Goal: Information Seeking & Learning: Learn about a topic

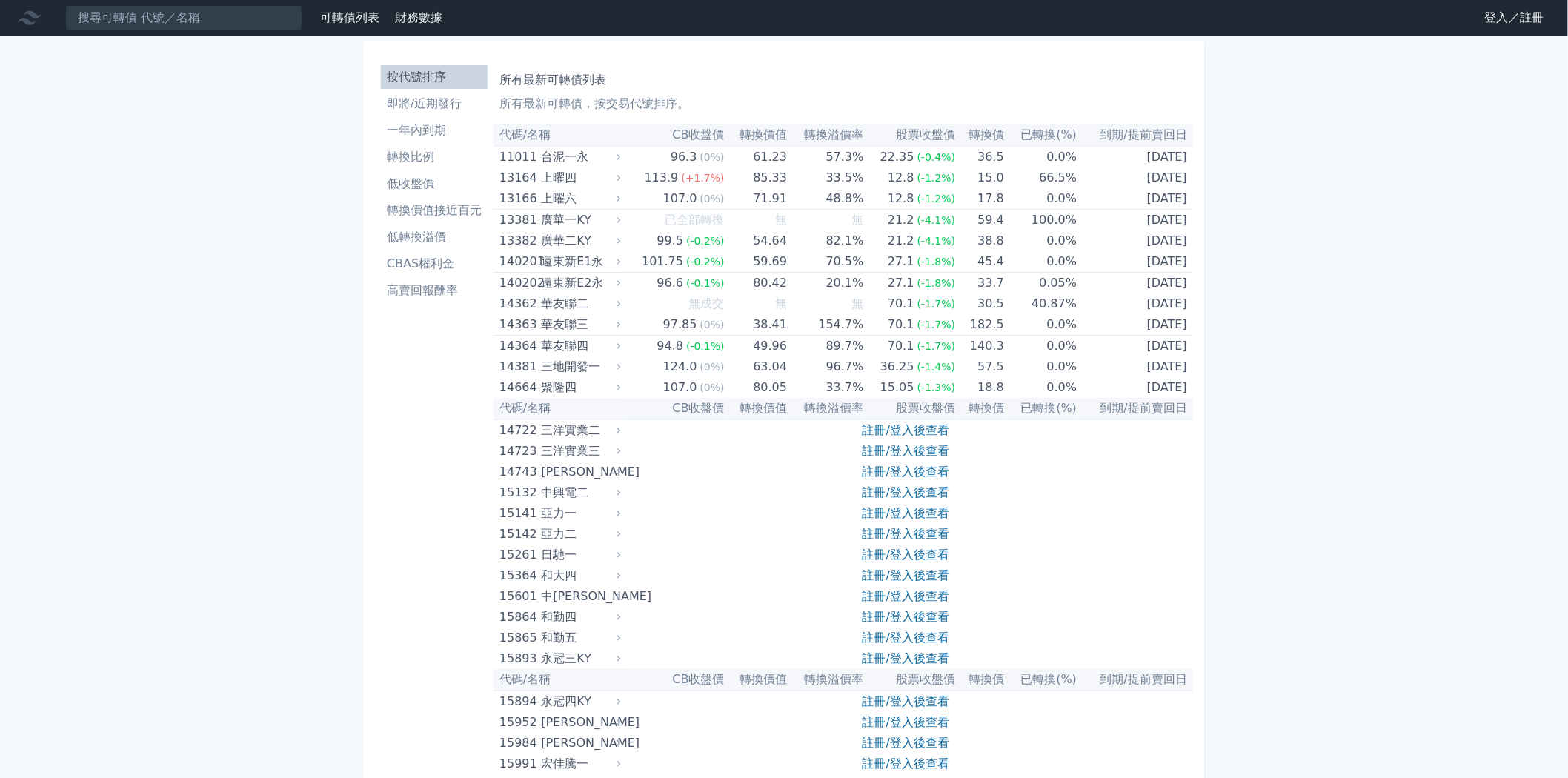
click at [1510, 18] on link "登入／註冊" at bounding box center [1514, 18] width 83 height 24
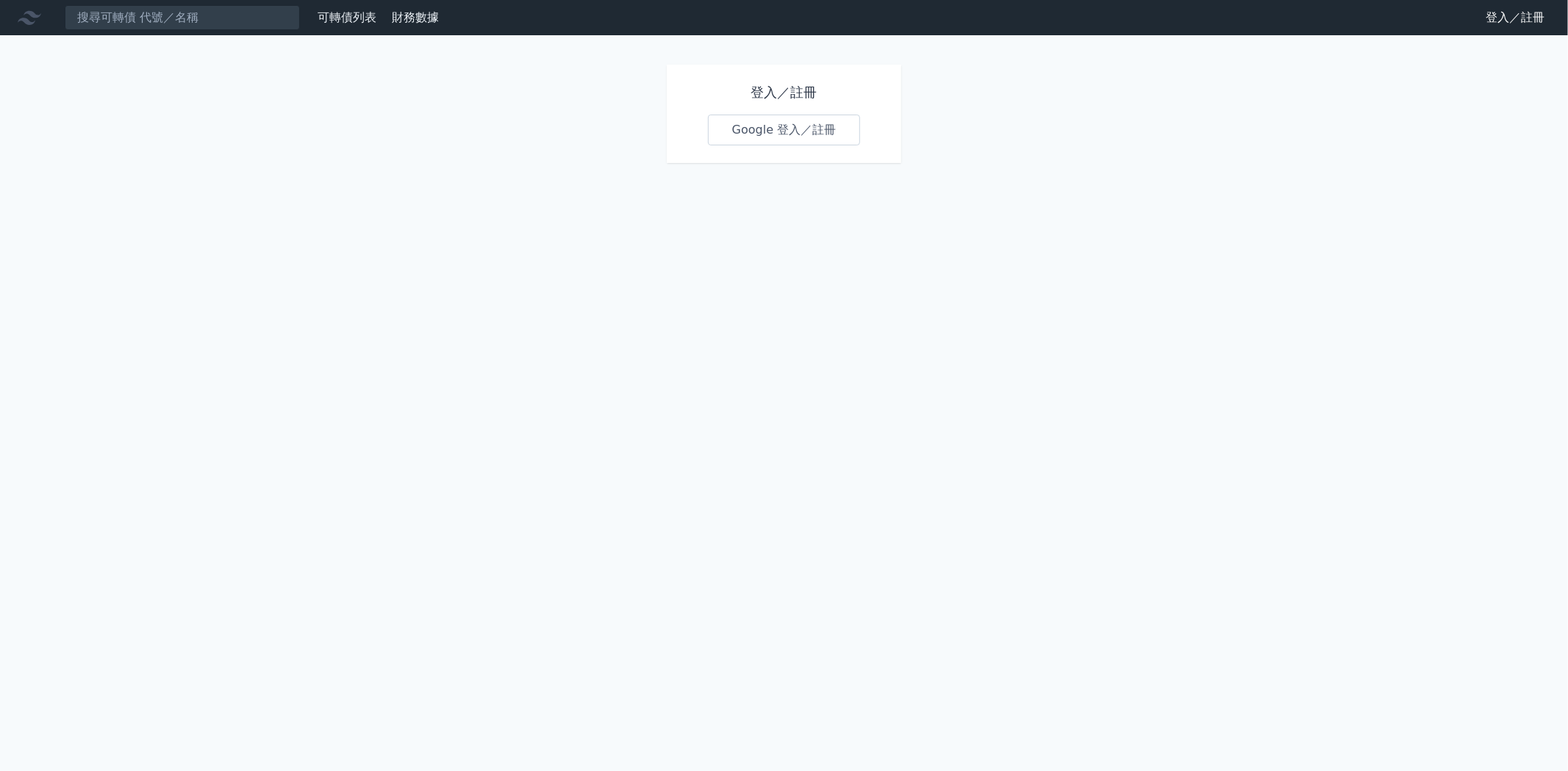
click at [778, 127] on link "Google 登入／註冊" at bounding box center [784, 129] width 153 height 31
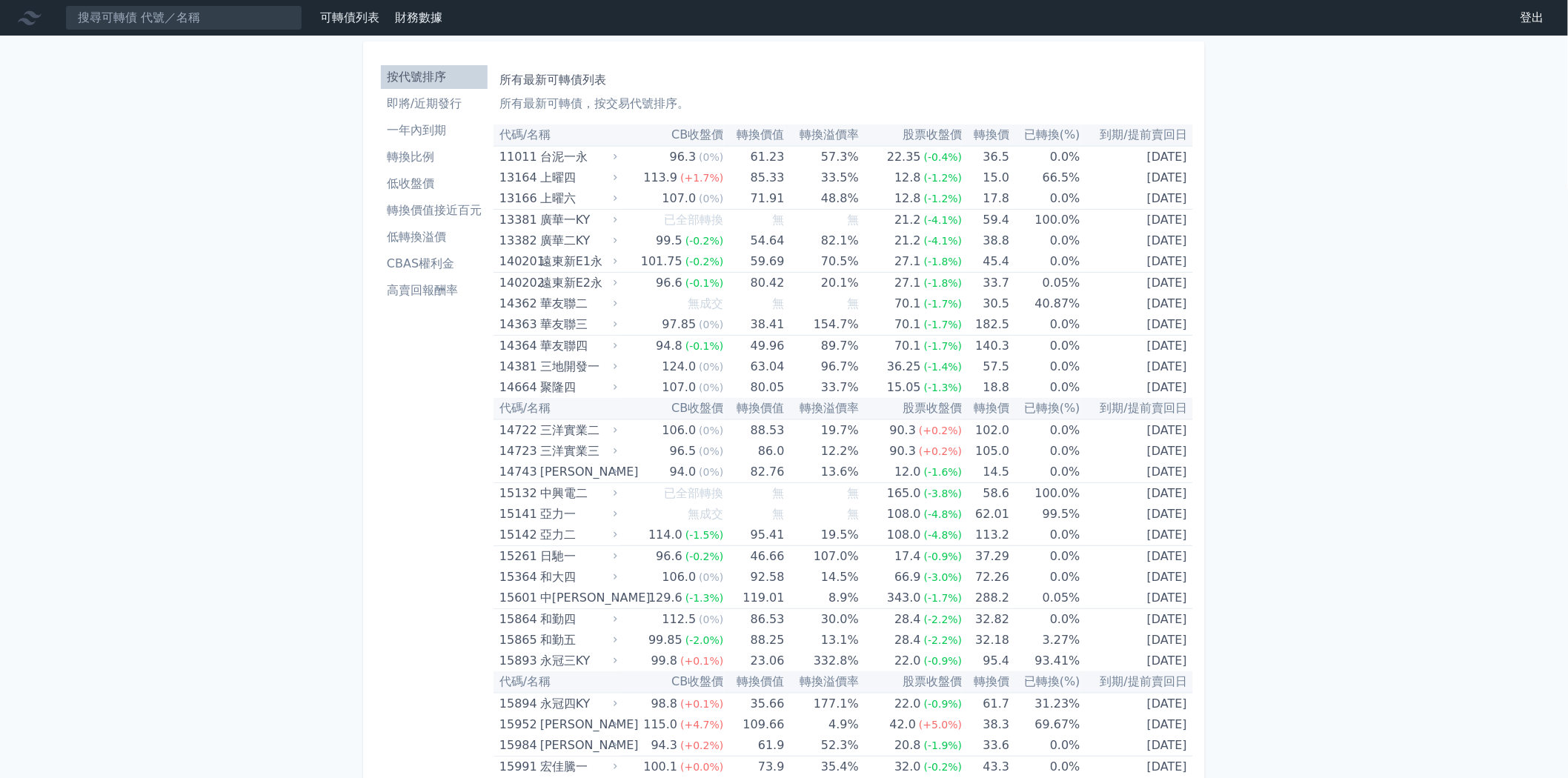
click at [392, 130] on li "一年內到期" at bounding box center [433, 130] width 107 height 18
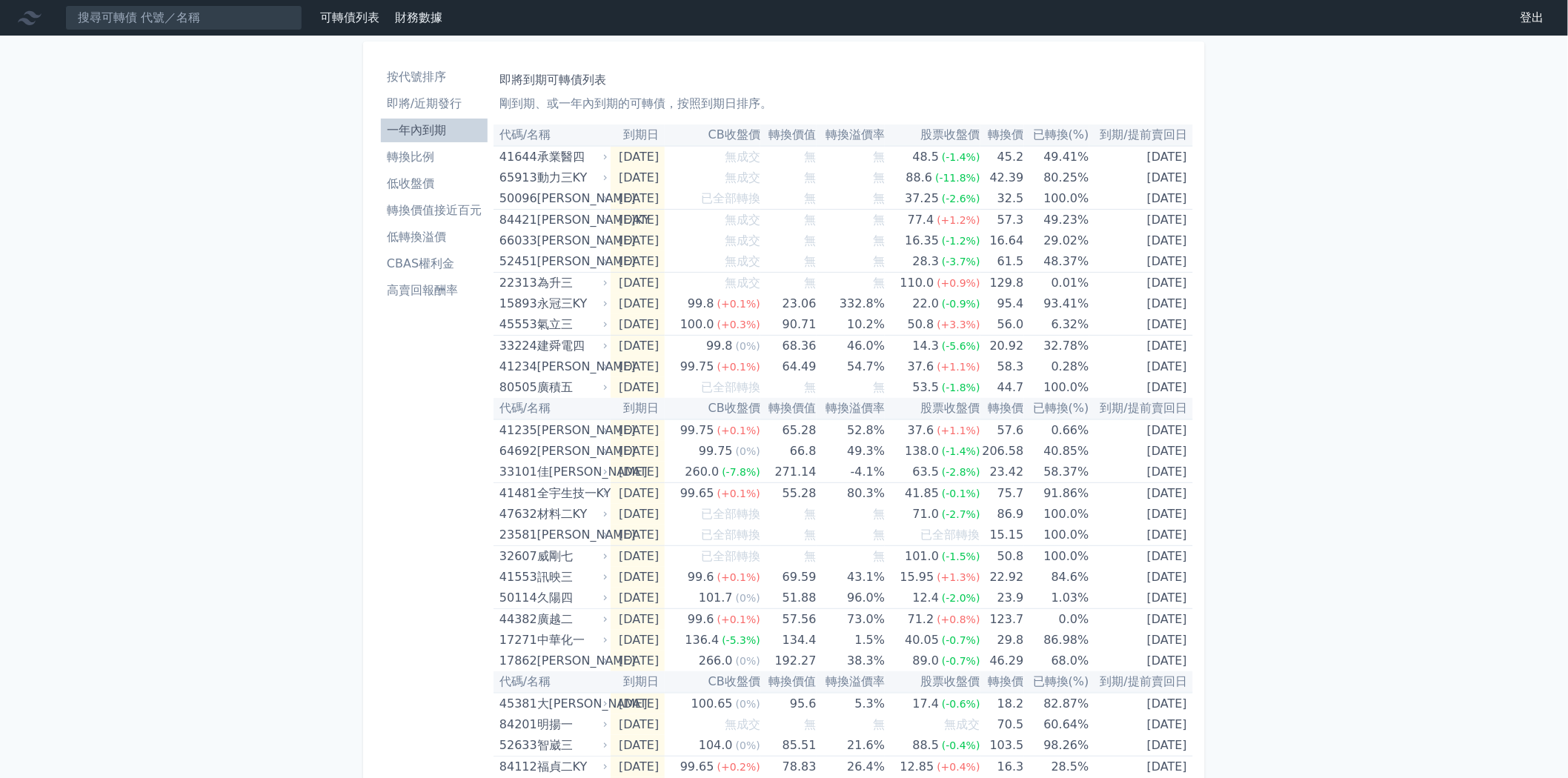
click at [431, 100] on li "即將/近期發行" at bounding box center [433, 103] width 107 height 18
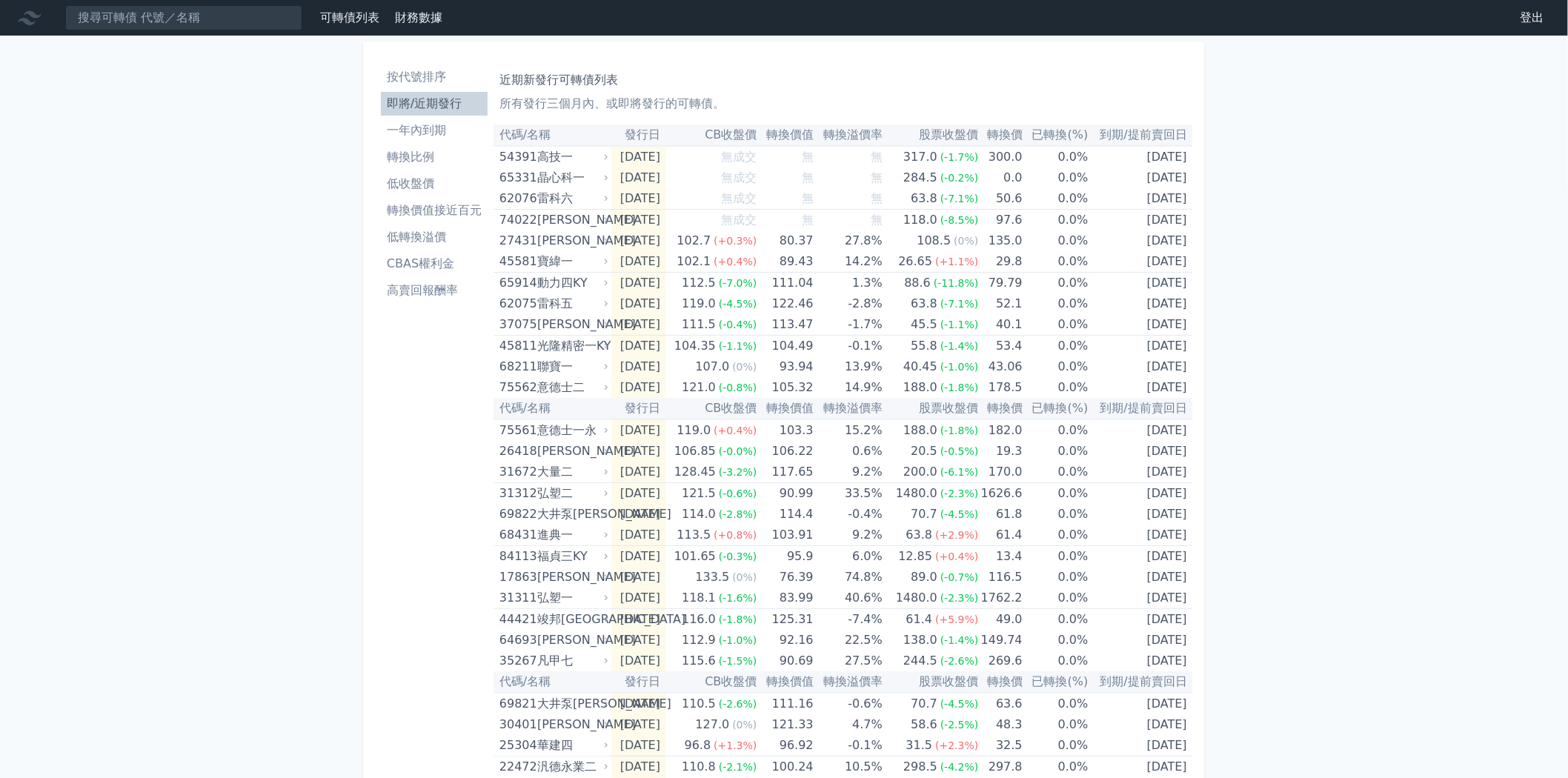
click at [428, 83] on li "按代號排序" at bounding box center [433, 77] width 107 height 18
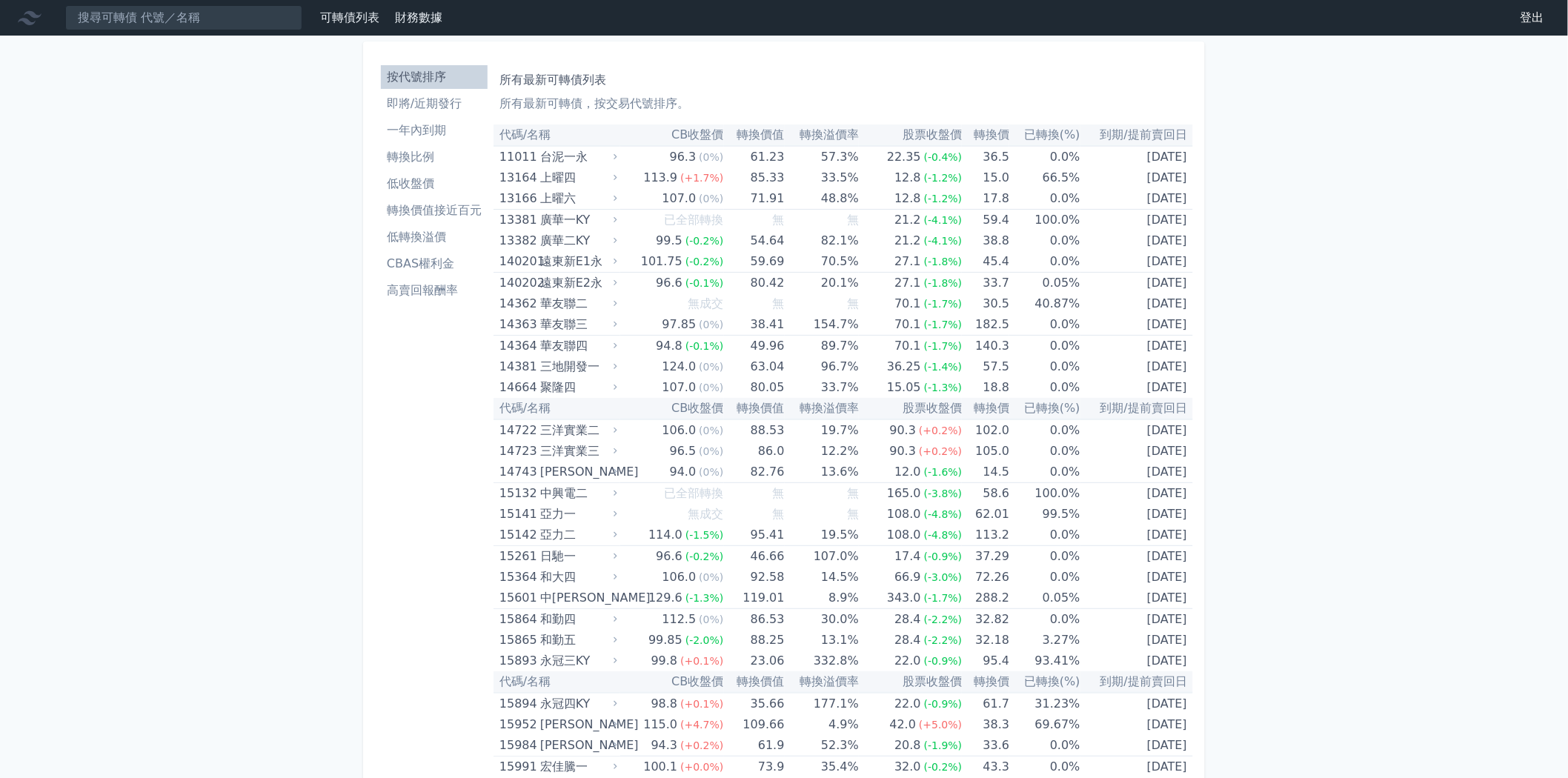
click at [448, 98] on li "即將/近期發行" at bounding box center [433, 103] width 107 height 18
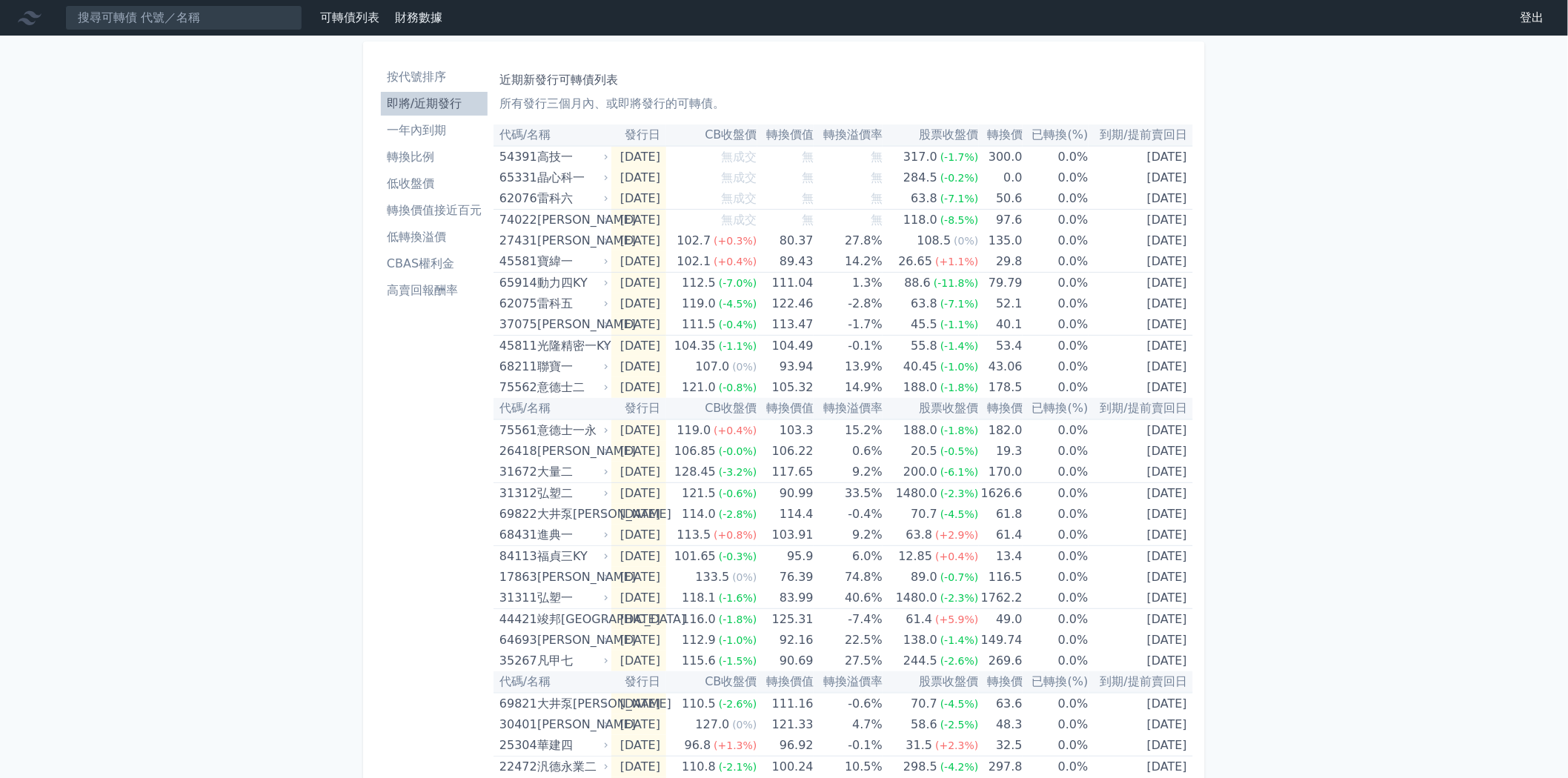
click at [418, 131] on li "一年內到期" at bounding box center [433, 130] width 107 height 18
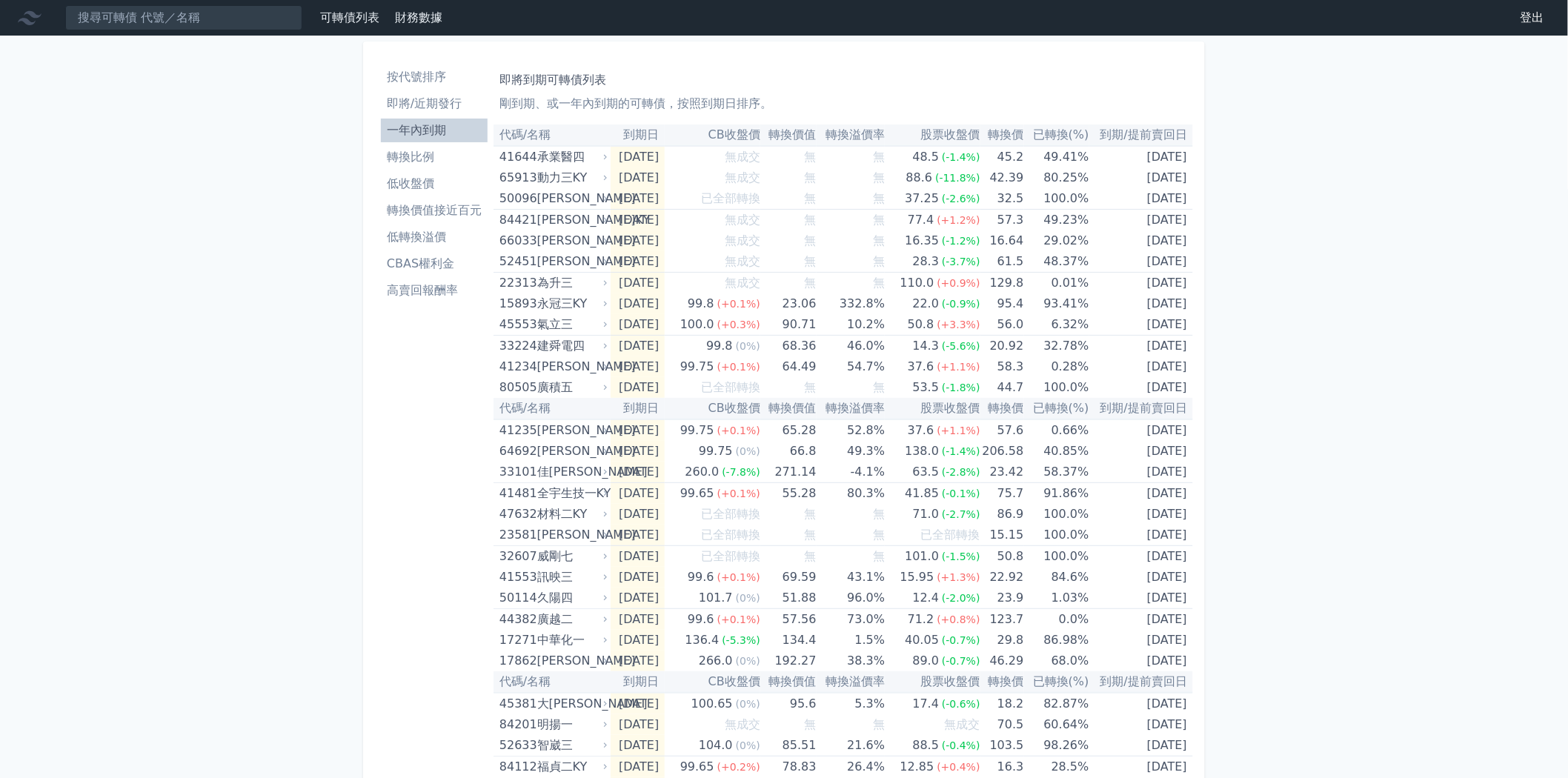
click at [425, 103] on li "即將/近期發行" at bounding box center [433, 103] width 107 height 18
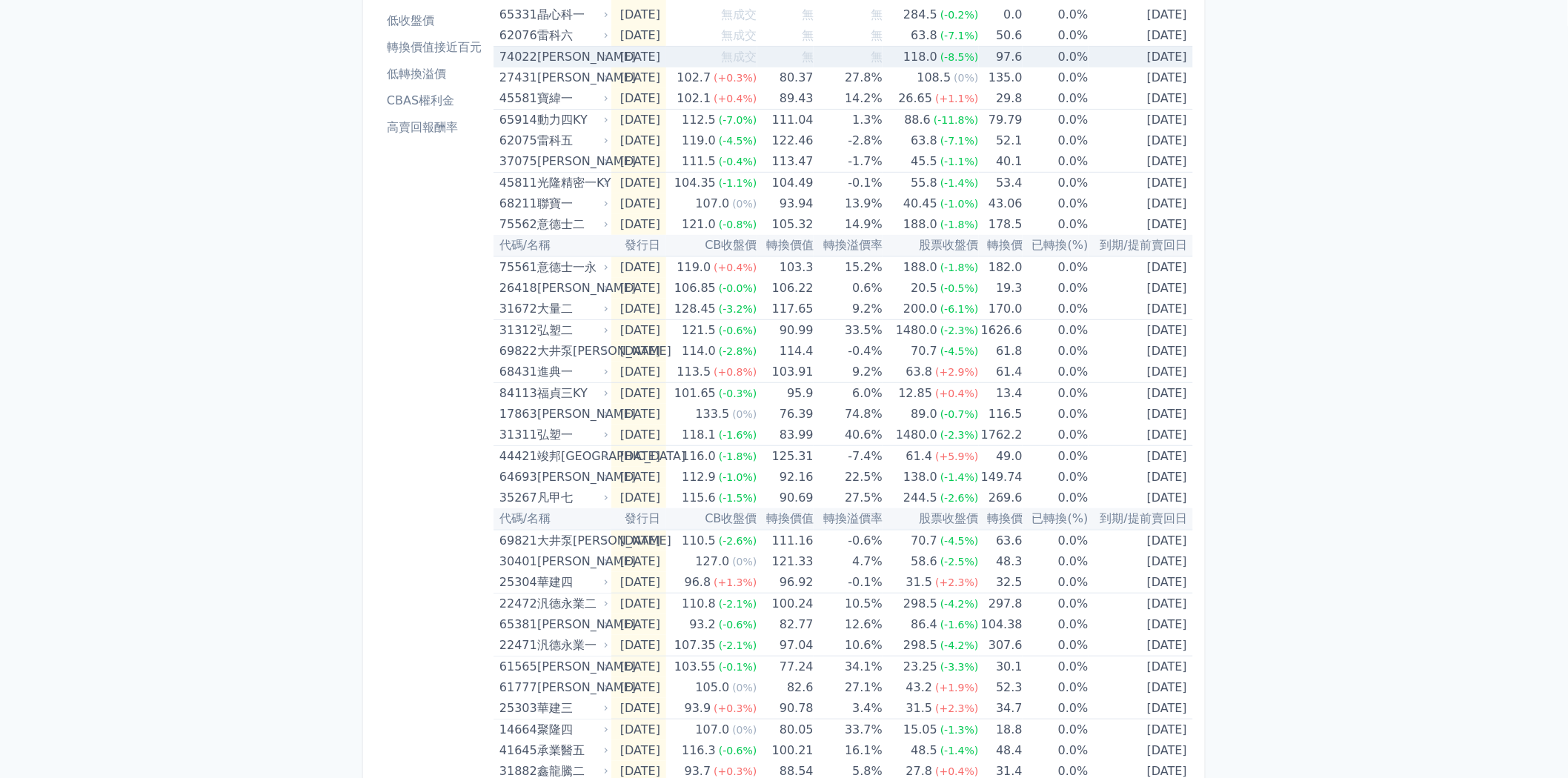
scroll to position [336, 0]
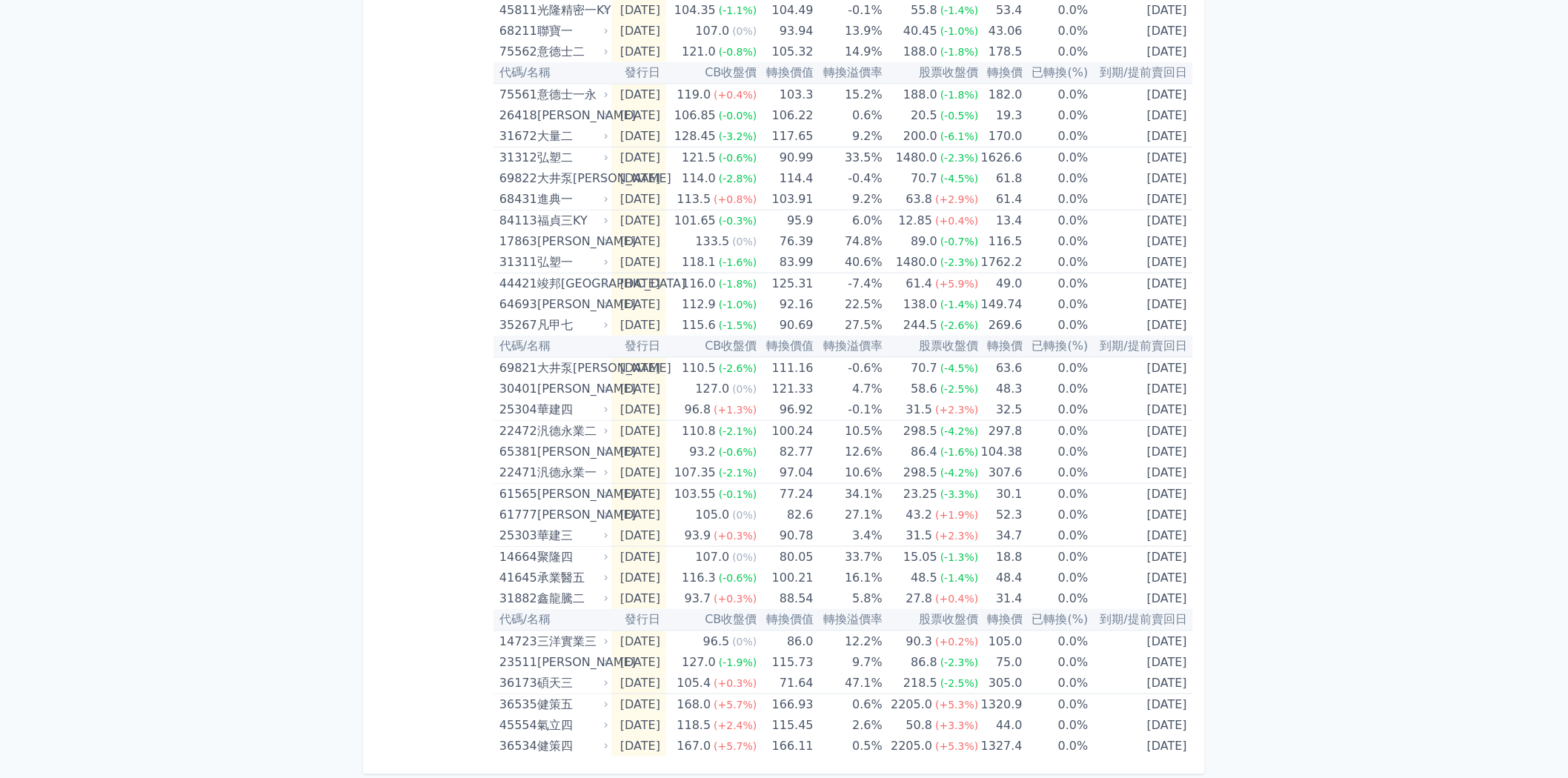
click at [475, 537] on div "按代號排序 即將/近期發行 一年內到期 轉換比例 低收盤價 轉換價值接近百元 低轉換溢價 CBAS權利金 高賣回報酬率" at bounding box center [434, 240] width 118 height 1033
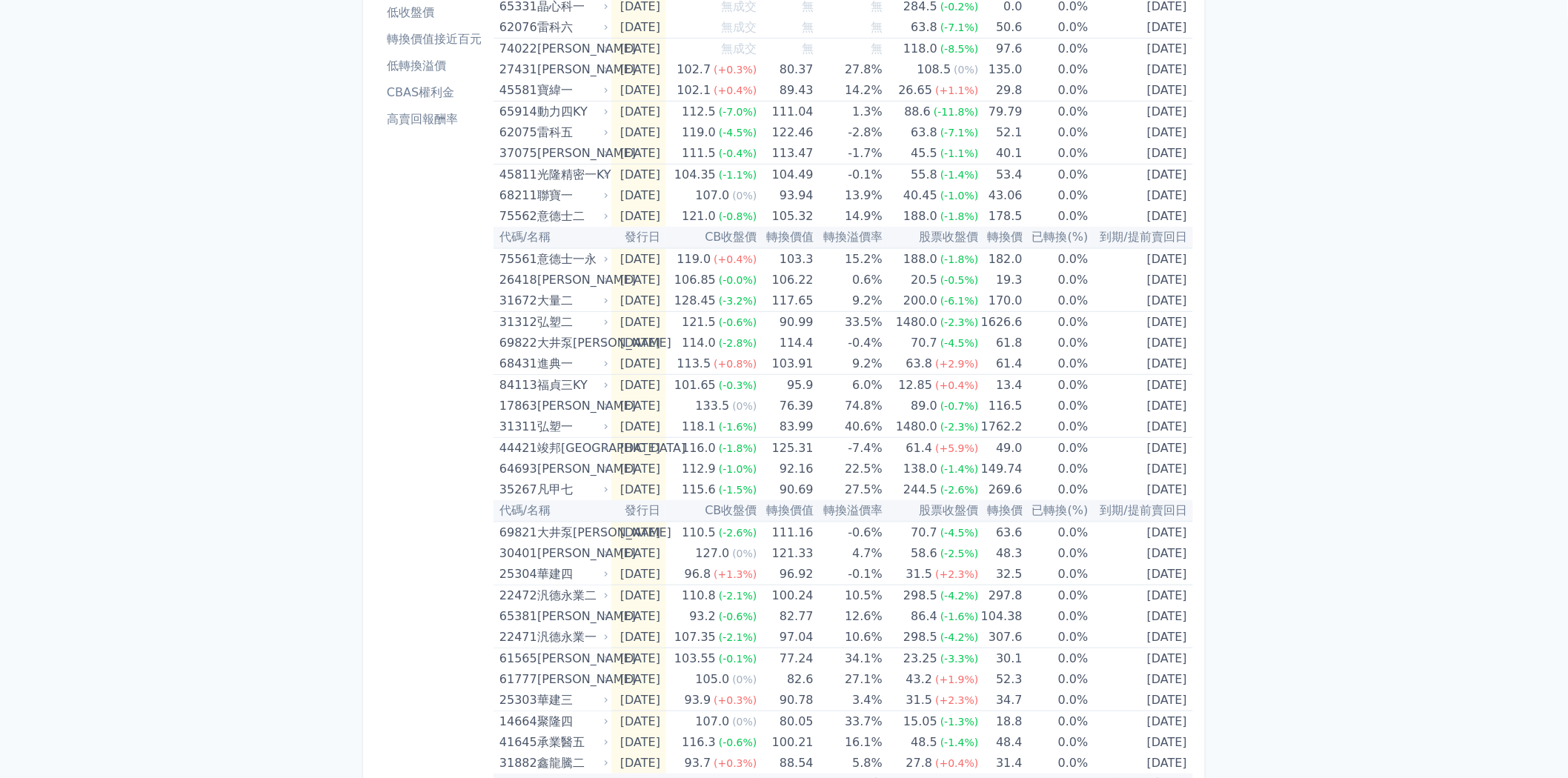
scroll to position [89, 0]
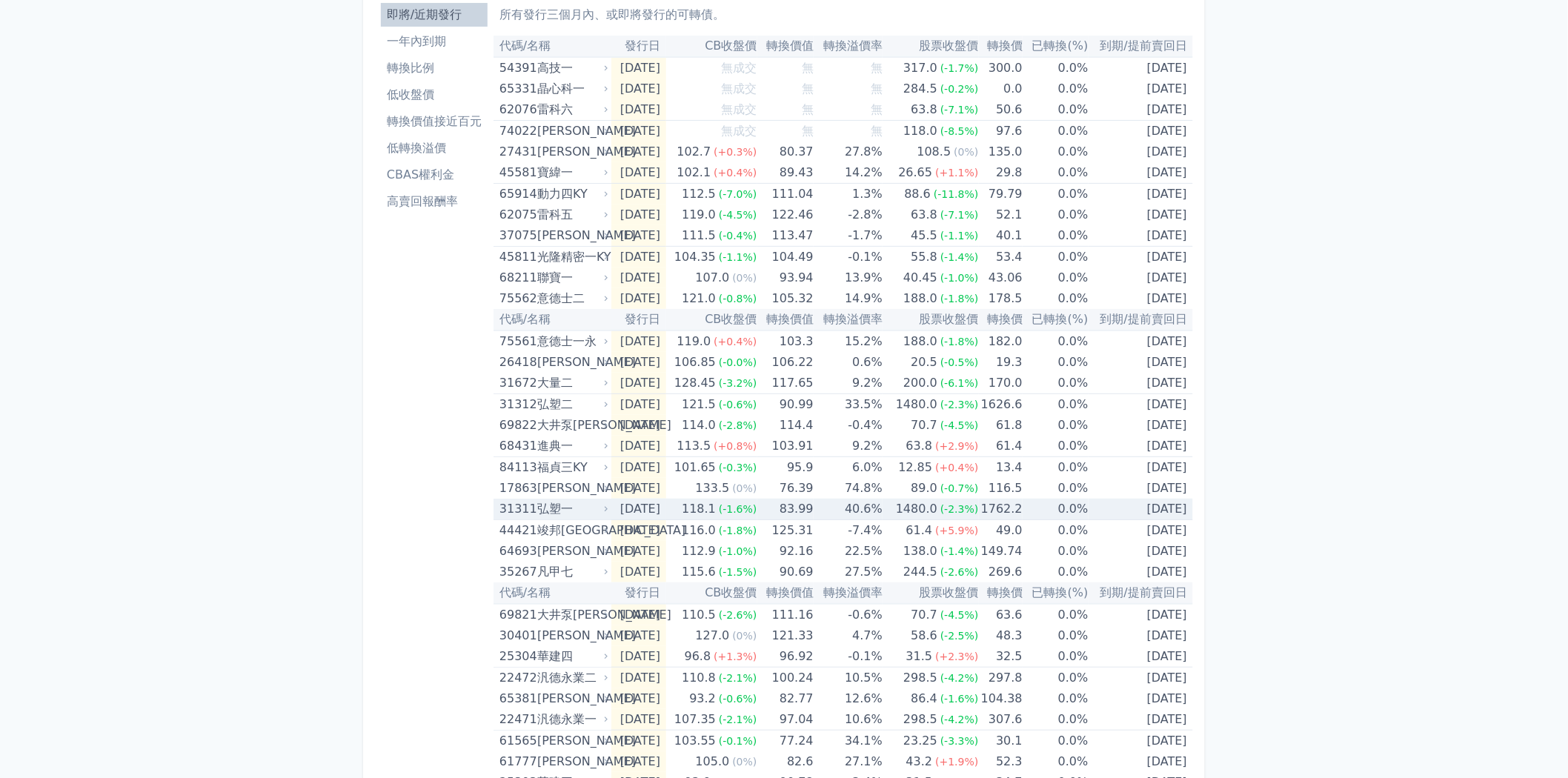
click at [524, 512] on div "31311" at bounding box center [516, 509] width 34 height 21
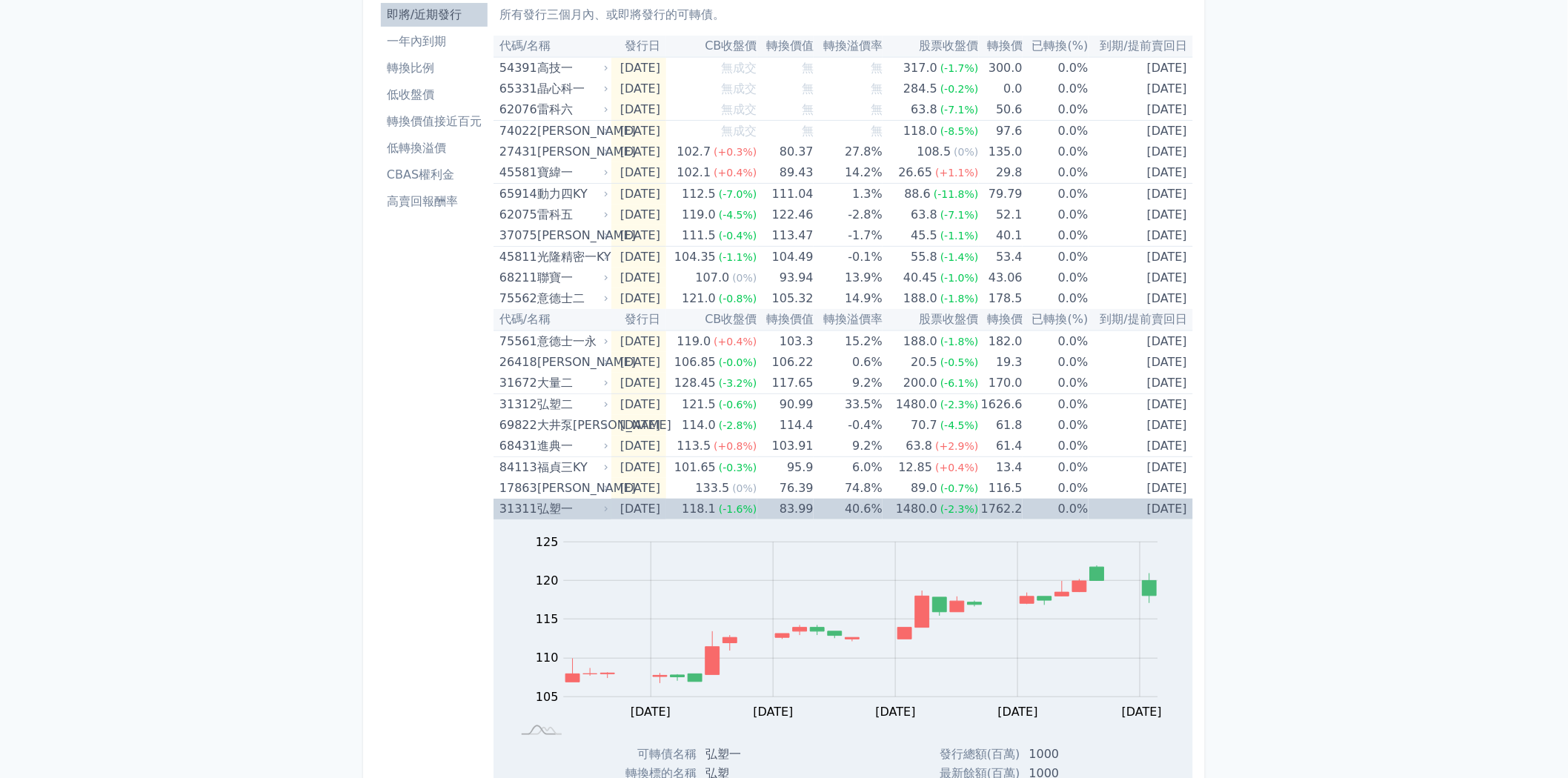
click at [537, 510] on div "弘塑一" at bounding box center [571, 509] width 68 height 21
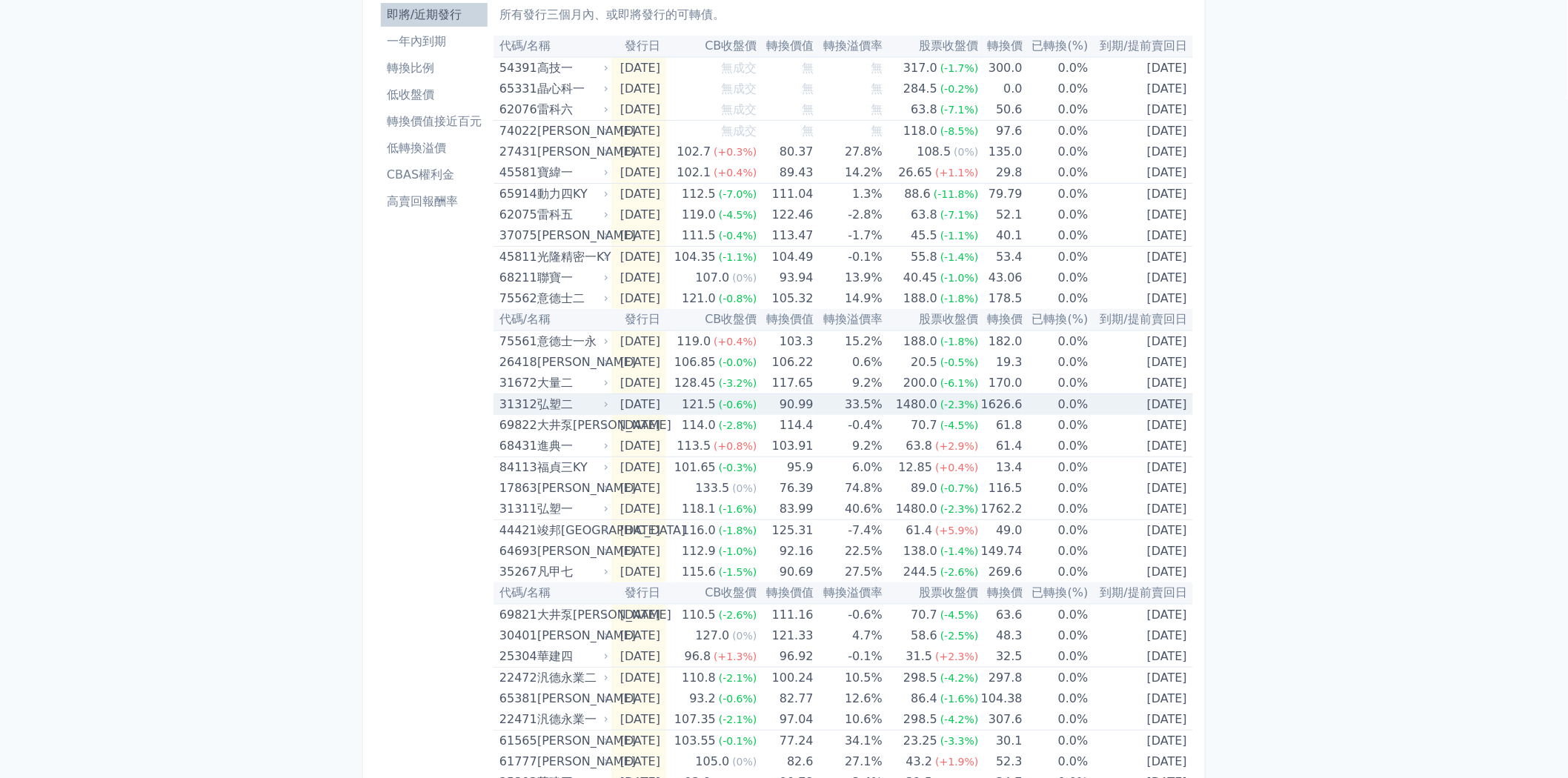
click at [552, 402] on div "弘塑二" at bounding box center [571, 404] width 68 height 21
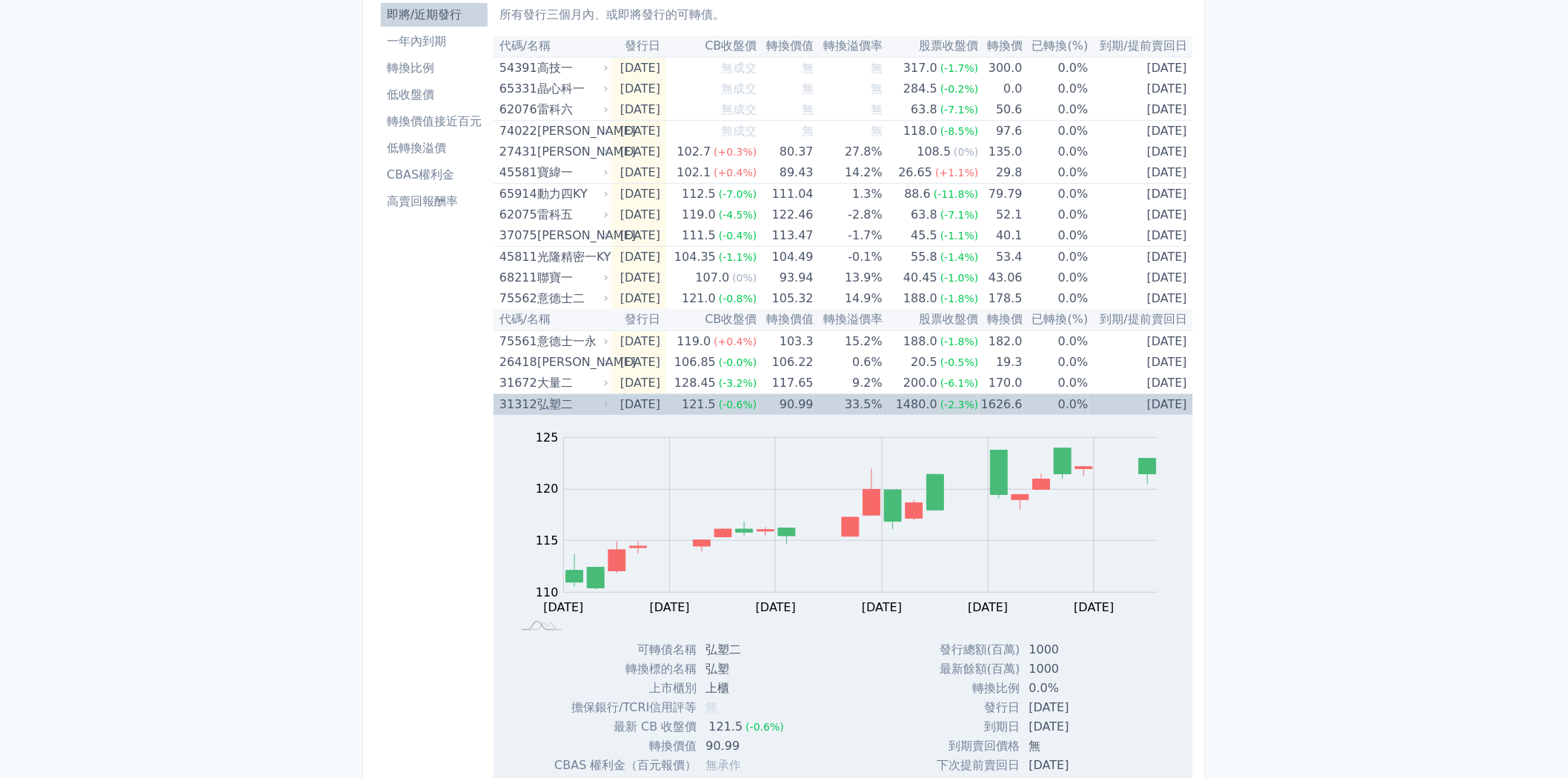
click at [552, 402] on div "弘塑二" at bounding box center [571, 404] width 68 height 21
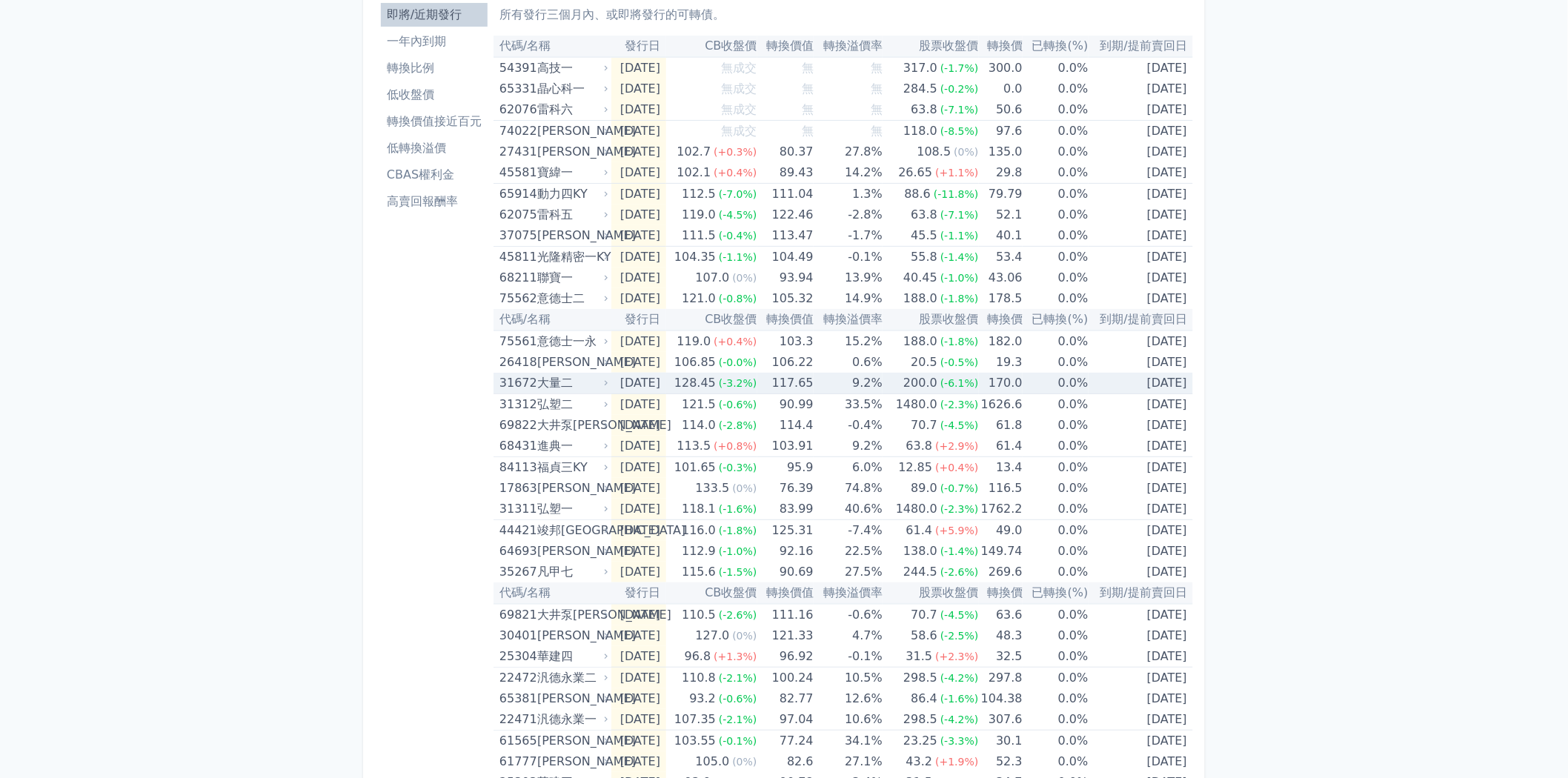
click at [538, 379] on div "大量二" at bounding box center [571, 383] width 68 height 21
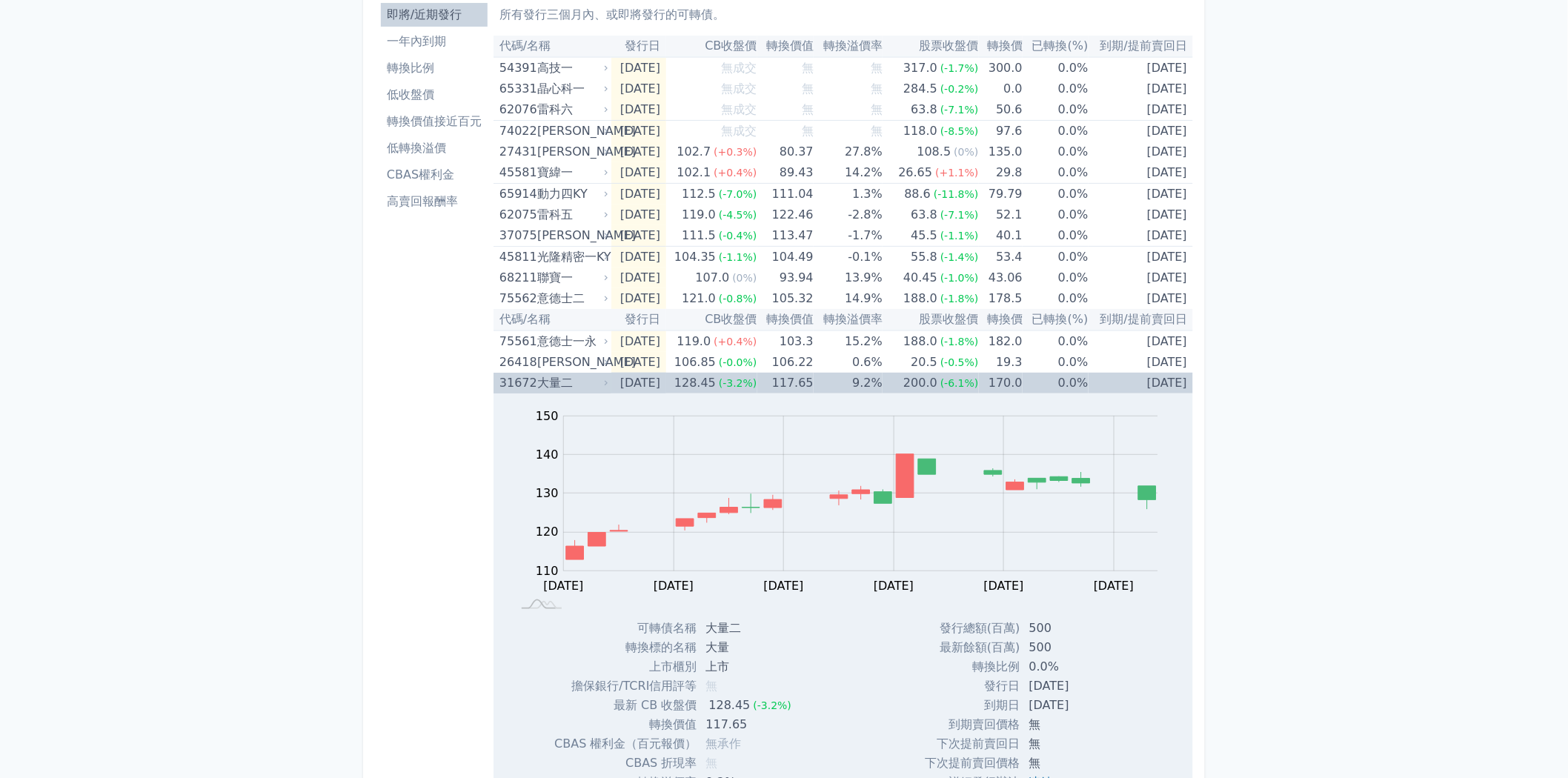
click at [538, 379] on div "大量二" at bounding box center [571, 383] width 68 height 21
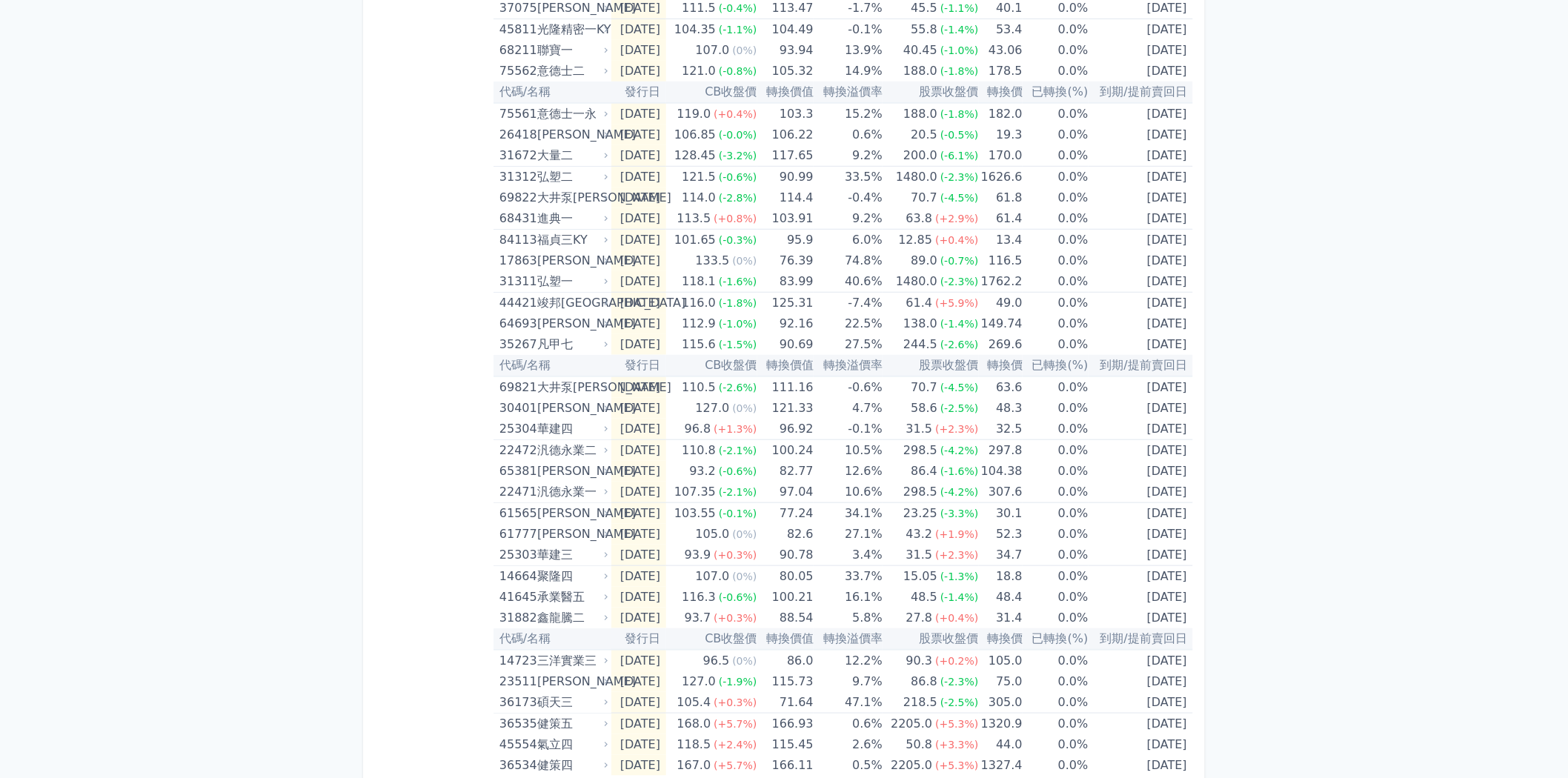
scroll to position [336, 0]
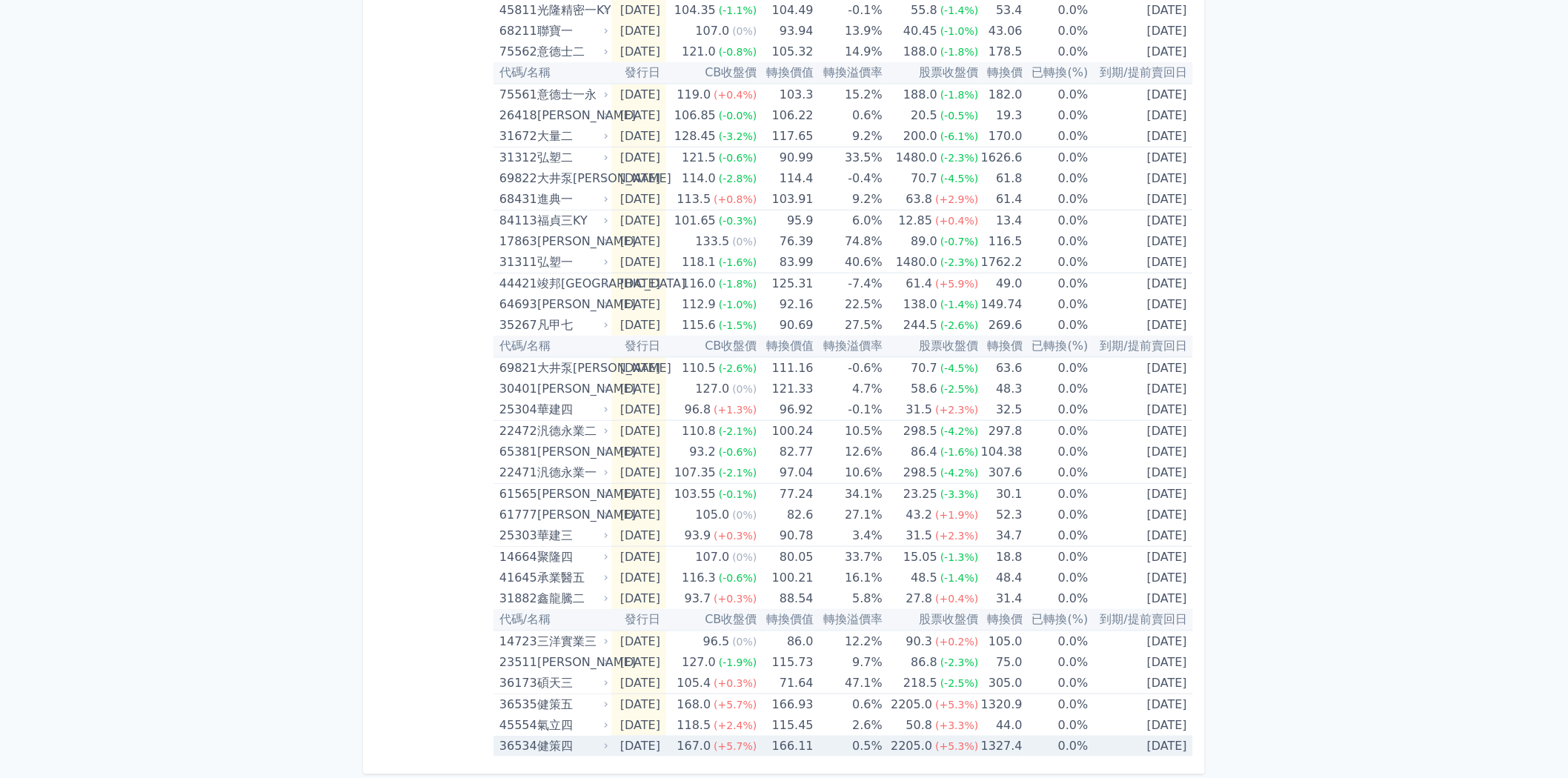
click at [553, 745] on div "健策四" at bounding box center [571, 746] width 68 height 21
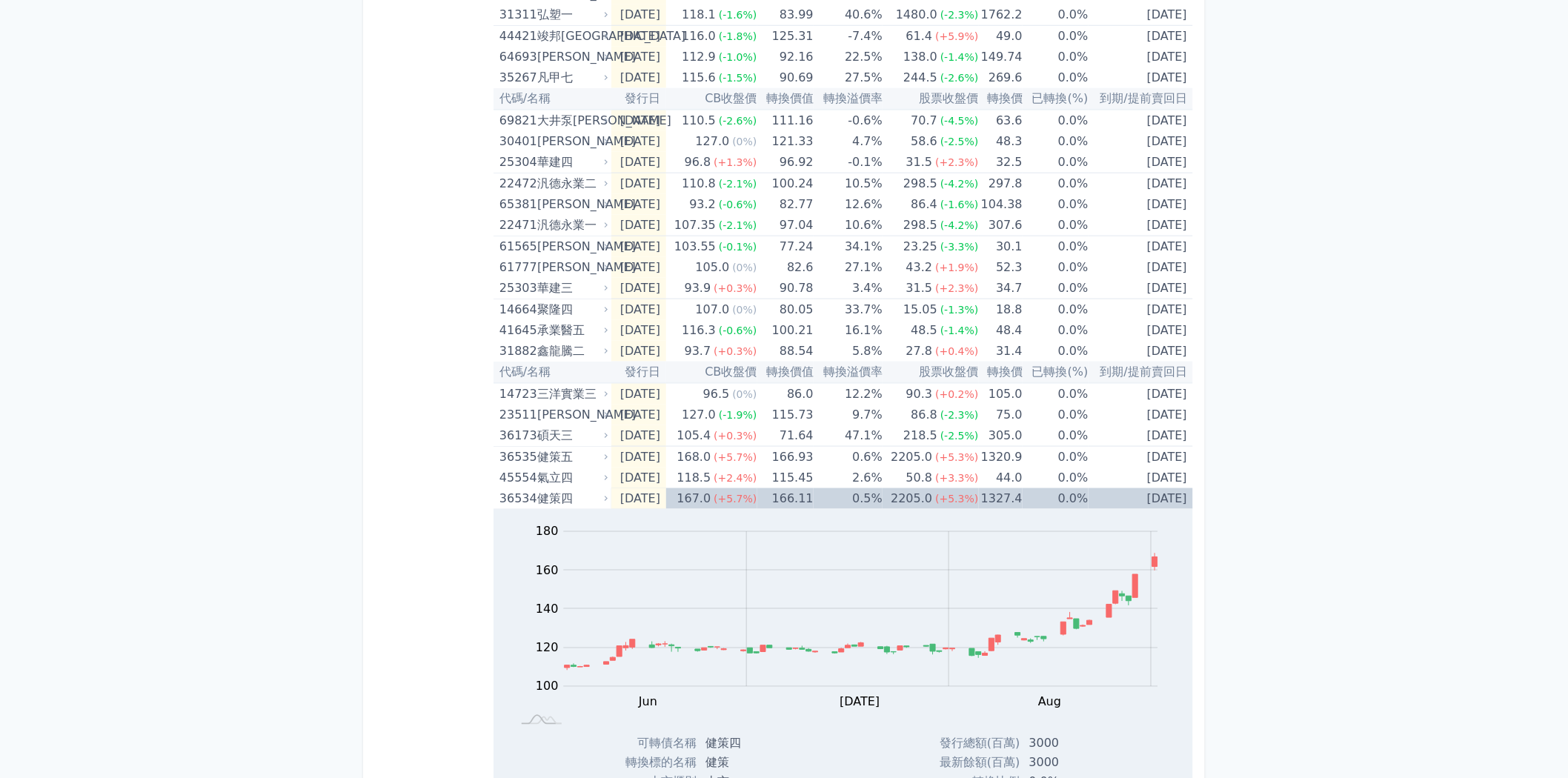
scroll to position [665, 0]
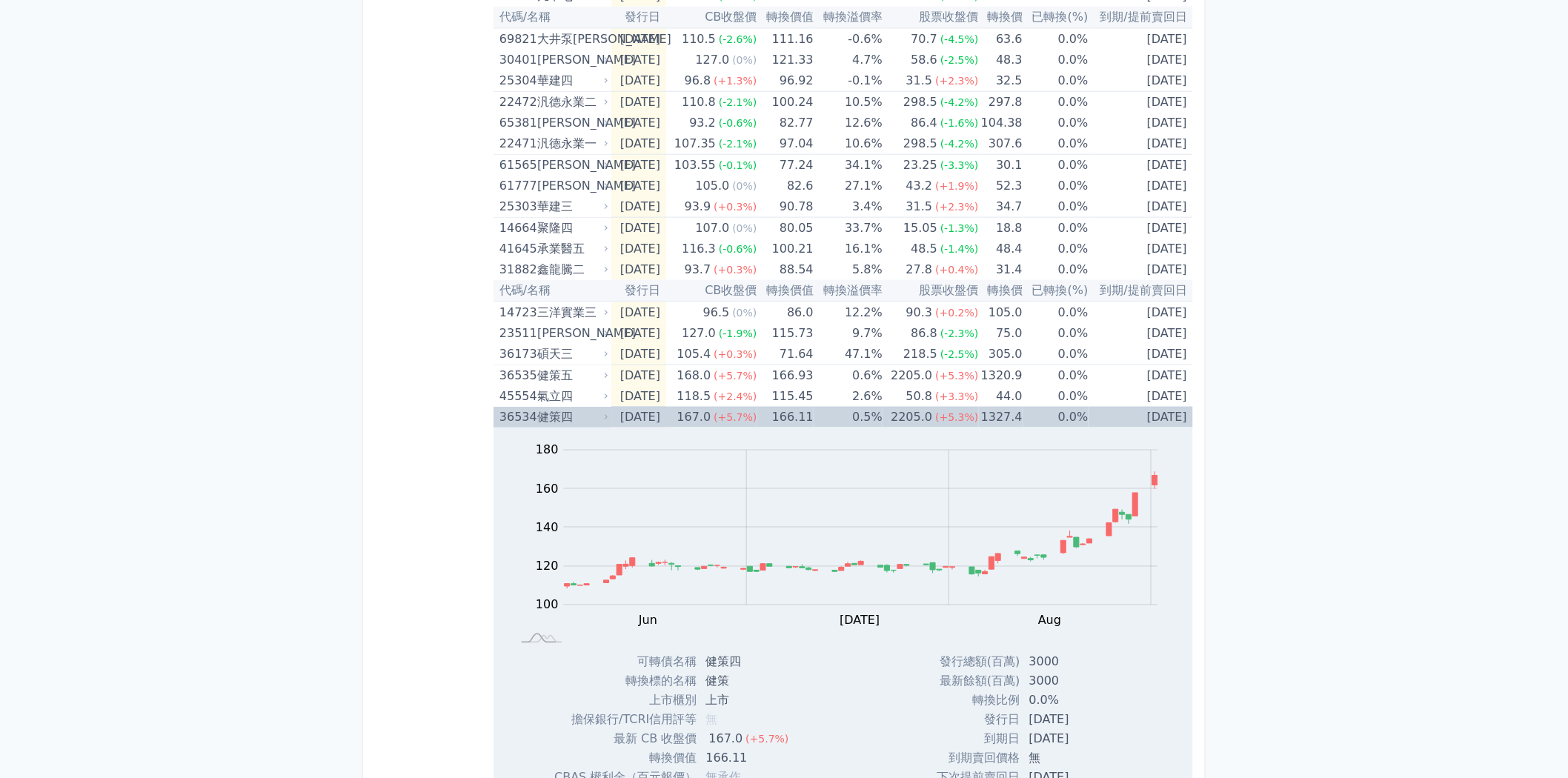
click at [539, 412] on div "健策四" at bounding box center [571, 417] width 68 height 21
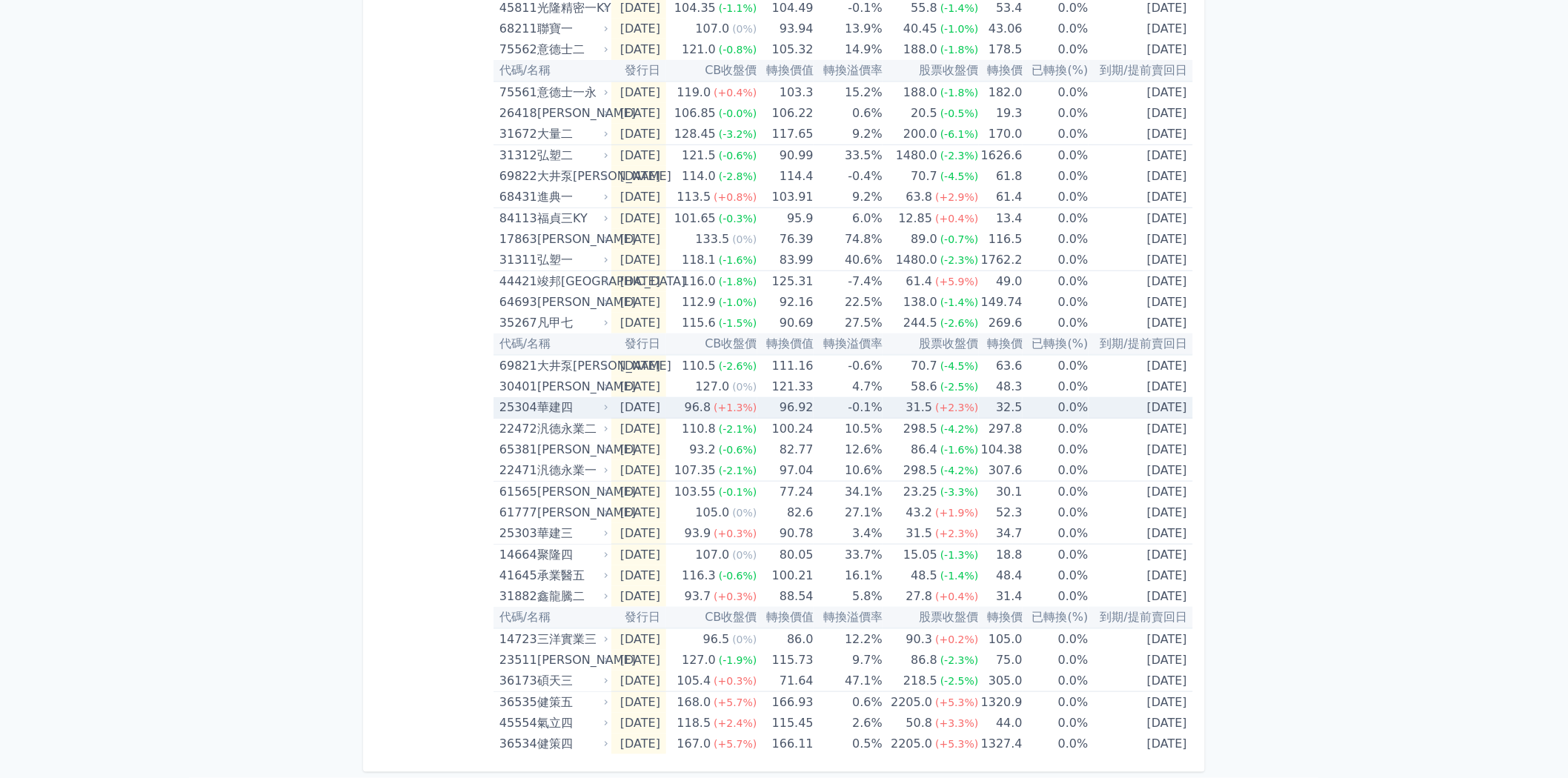
scroll to position [336, 0]
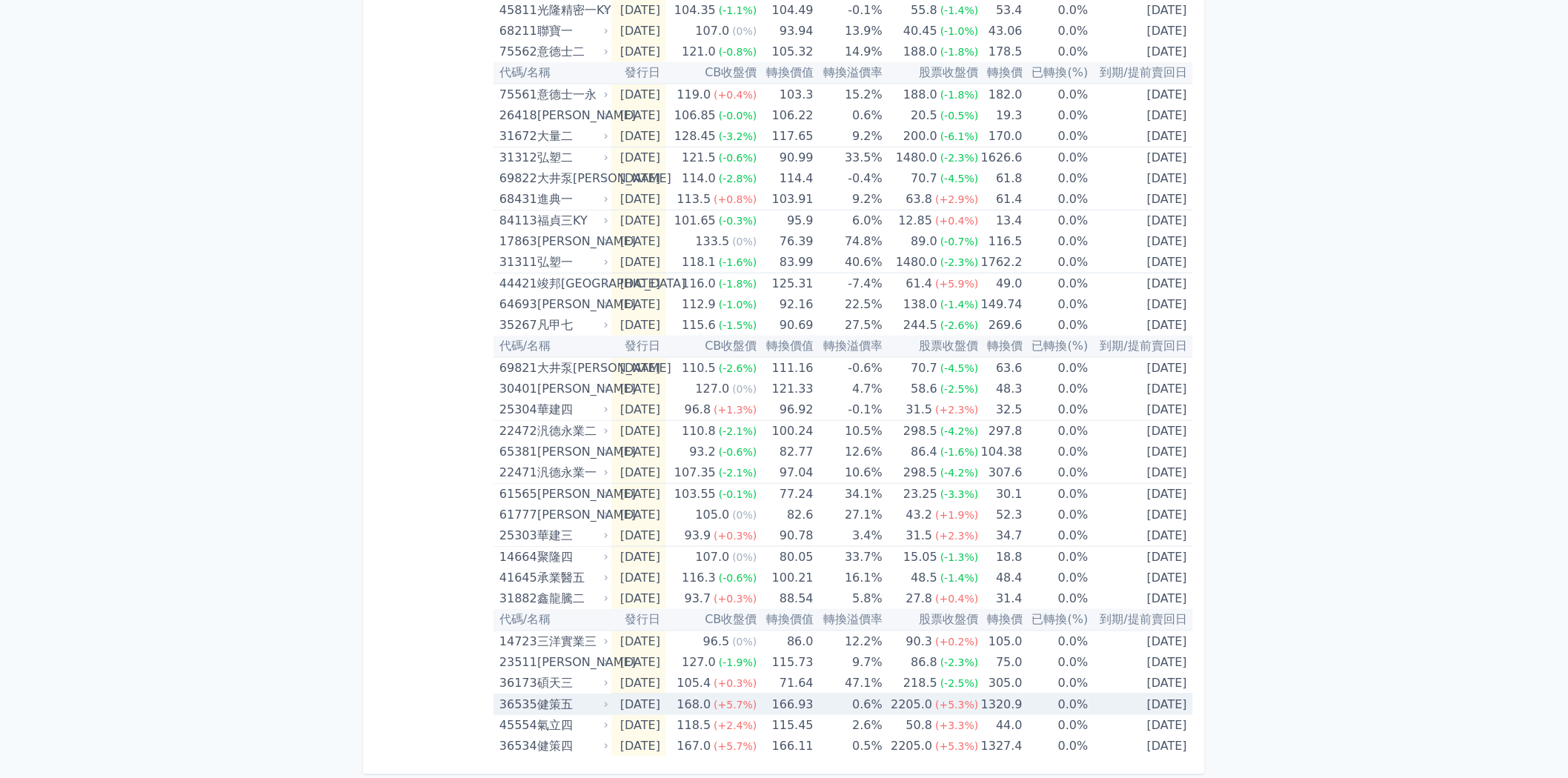
click at [537, 699] on div "健策五" at bounding box center [571, 705] width 68 height 21
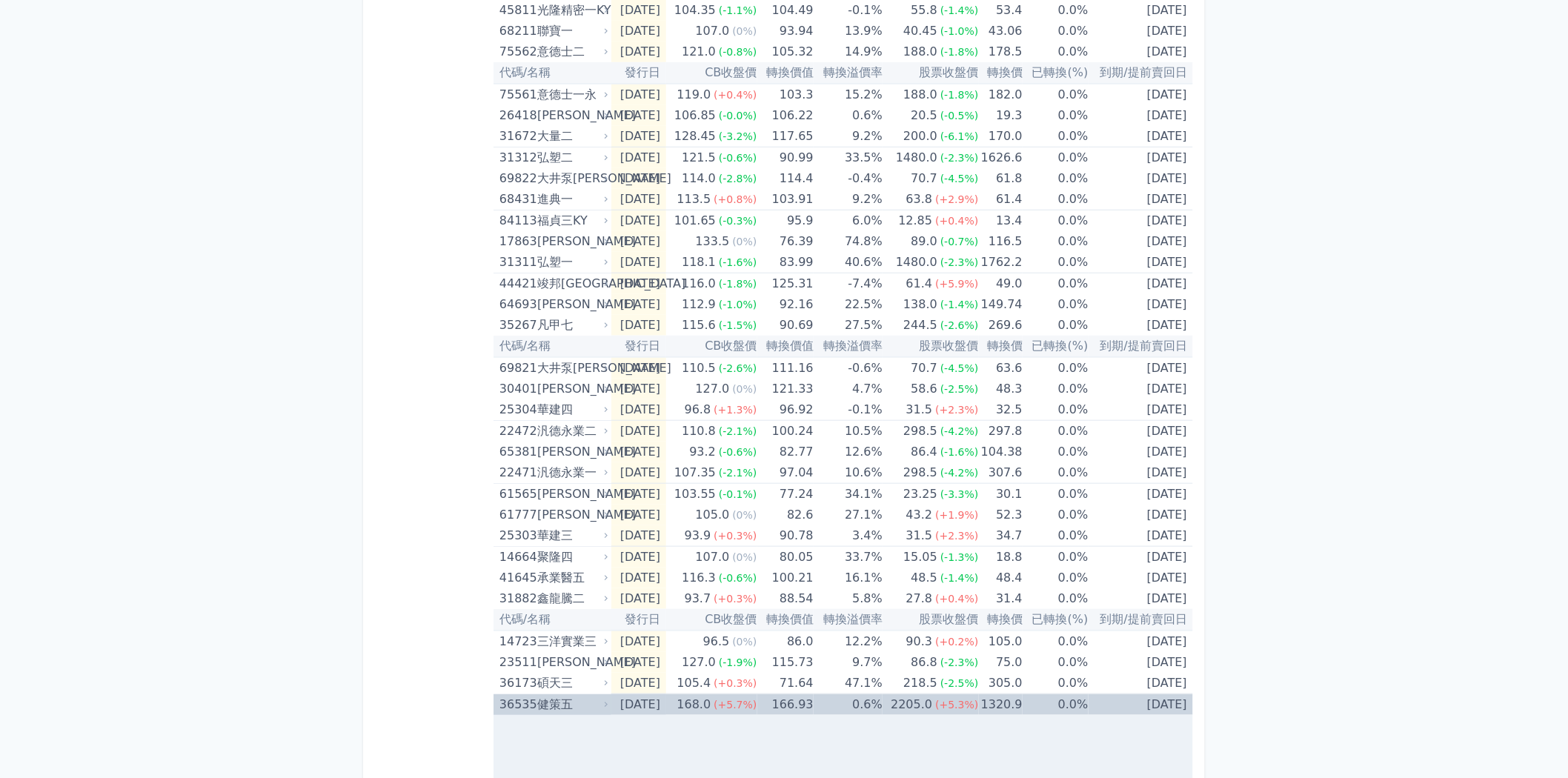
scroll to position [665, 0]
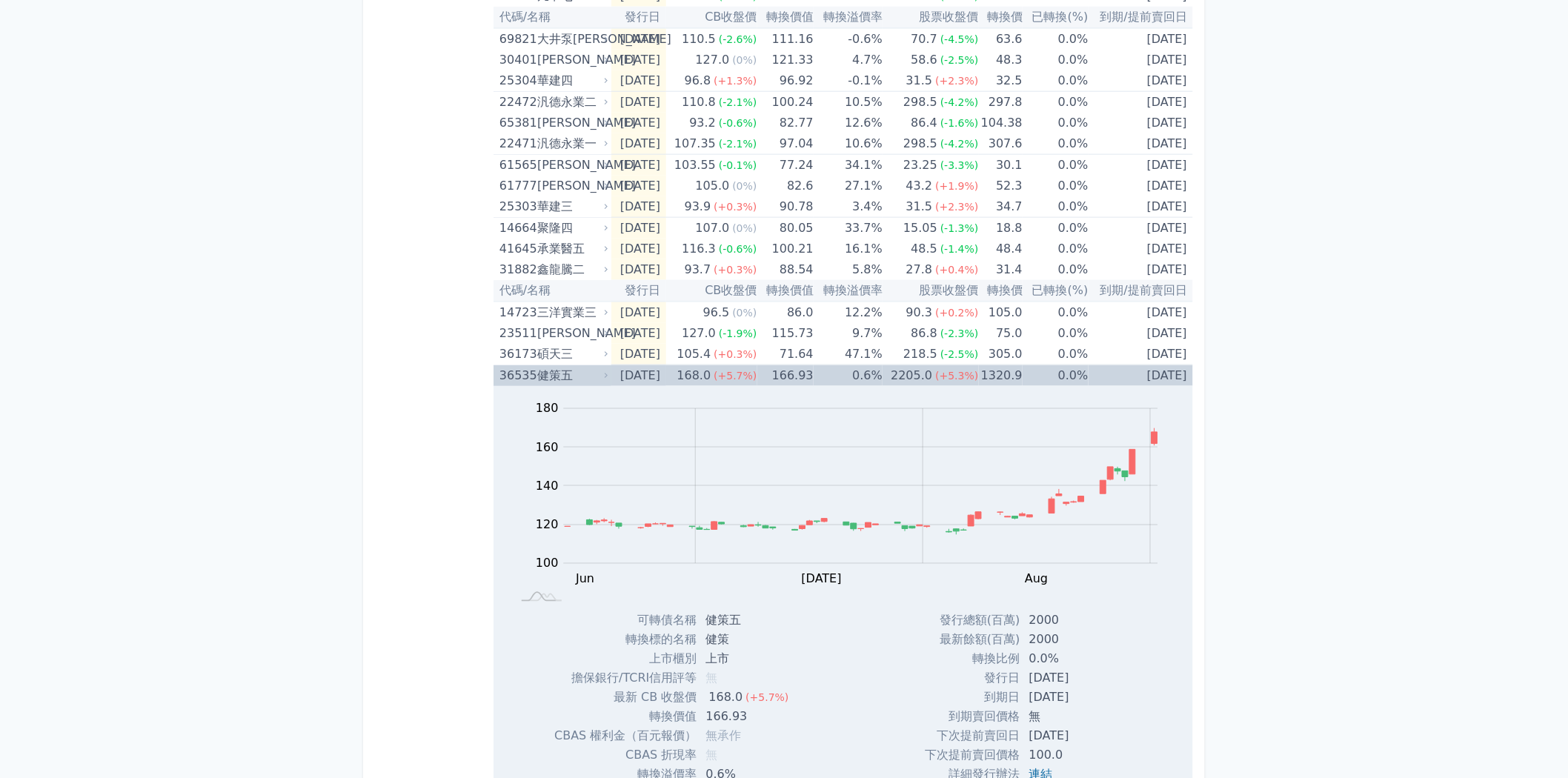
click at [521, 379] on div "36535" at bounding box center [516, 376] width 34 height 21
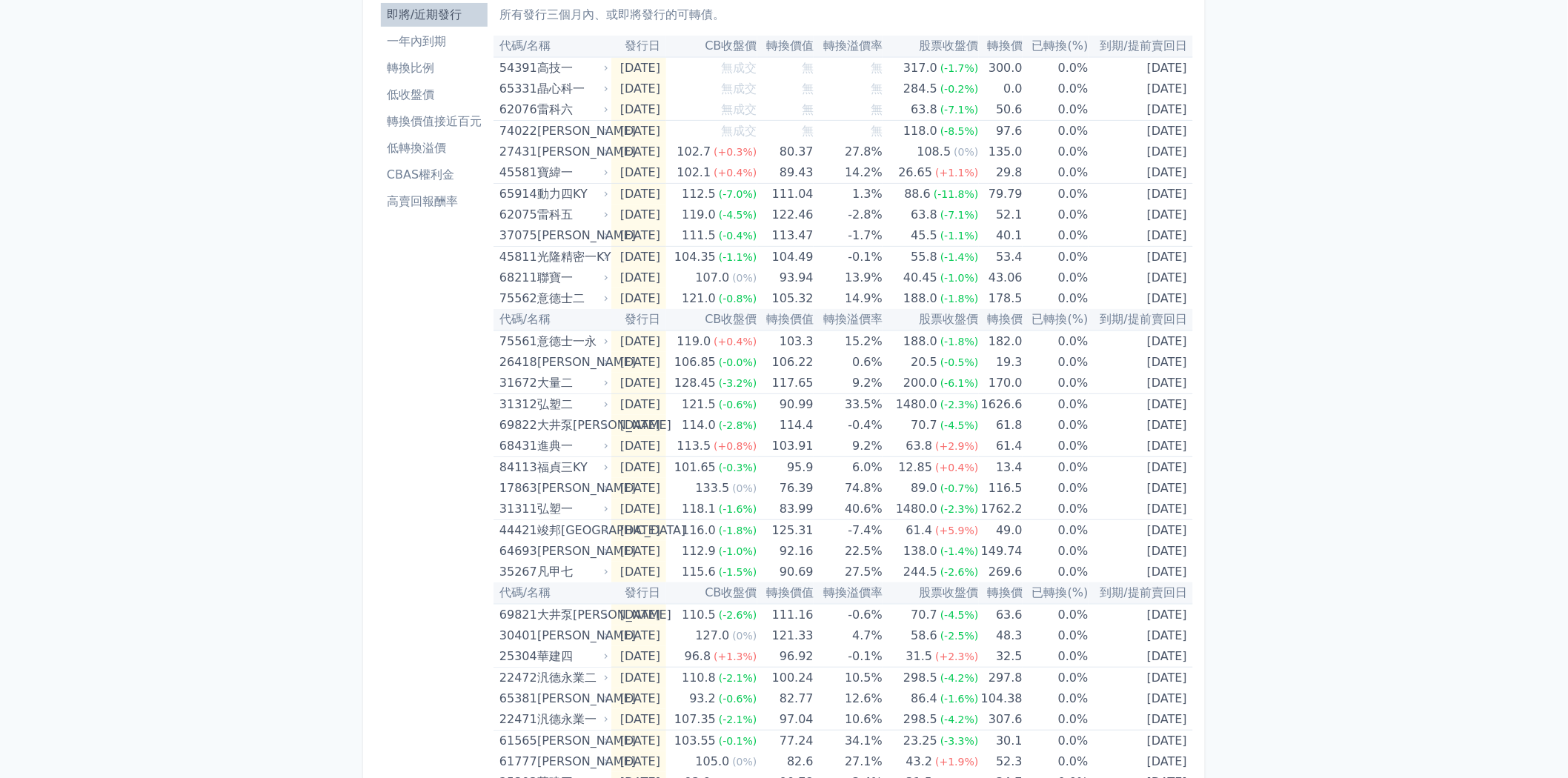
scroll to position [6, 0]
